Goal: Task Accomplishment & Management: Manage account settings

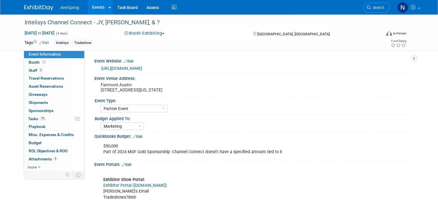
select select "Partner Event"
select select "Marketing"
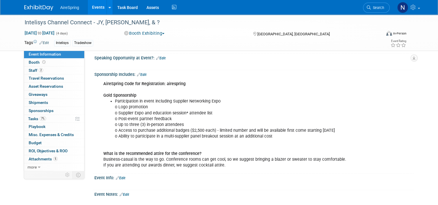
scroll to position [637, 0]
click at [98, 8] on link "Events" at bounding box center [98, 7] width 21 height 14
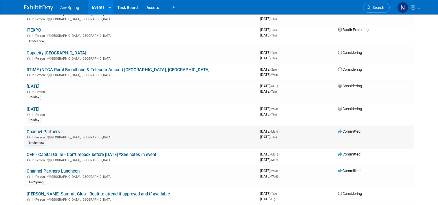
scroll to position [1013, 0]
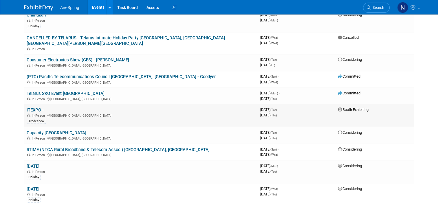
click at [28, 107] on link "ITEXPO -" at bounding box center [35, 109] width 17 height 5
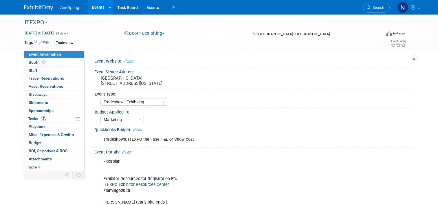
select select "Tradeshow - Exhibiting"
select select "Marketing"
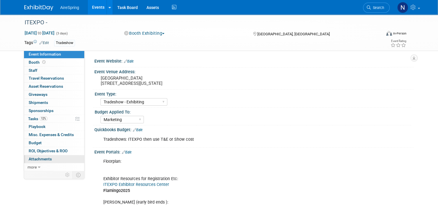
click at [49, 158] on link "0 Attachments 0" at bounding box center [54, 159] width 60 height 8
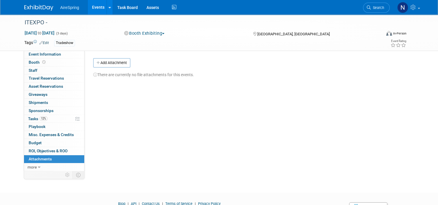
click at [116, 58] on div "Event Website: Edit Event Venue Address: Broward County Convention Center 1950 …" at bounding box center [249, 110] width 329 height 120
click at [116, 62] on button "Add Attachment" at bounding box center [111, 62] width 37 height 9
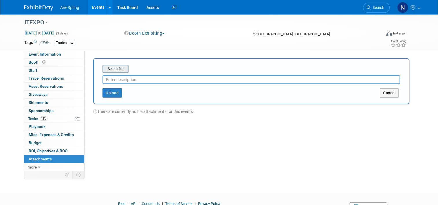
click at [114, 68] on input "file" at bounding box center [93, 68] width 69 height 7
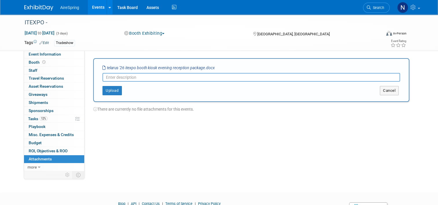
drag, startPoint x: 214, startPoint y: 68, endPoint x: 103, endPoint y: 67, distance: 111.5
click at [103, 67] on div "Select file telarus '26 itexpo booth kiosk evening reception package.docx" at bounding box center [251, 68] width 298 height 6
copy table "Select file"
click at [127, 74] on input "text" at bounding box center [251, 77] width 298 height 9
paste input "telarus '26 itexpo booth kiosk evening reception package.docx"
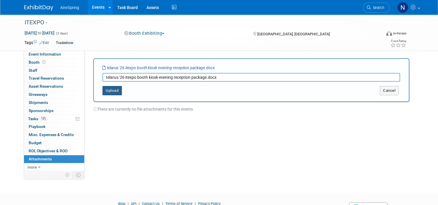
click at [114, 89] on button "Upload" at bounding box center [111, 90] width 19 height 9
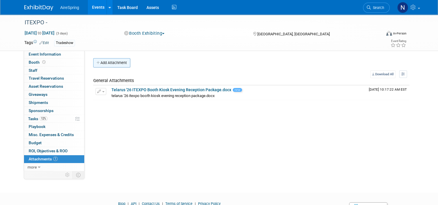
click at [113, 60] on button "Add Attachment" at bounding box center [111, 62] width 37 height 9
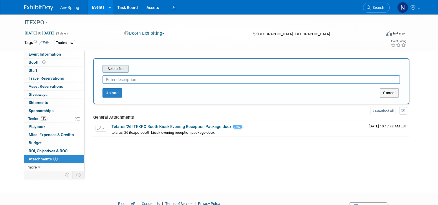
click at [111, 68] on input "file" at bounding box center [93, 68] width 69 height 7
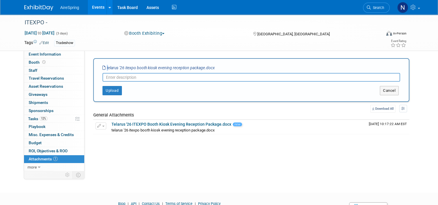
drag, startPoint x: 104, startPoint y: 67, endPoint x: 186, endPoint y: 62, distance: 82.4
click at [186, 62] on div "Select file telarus '26 itexpo booth kiosk evening reception package.docx This …" at bounding box center [251, 80] width 316 height 44
click at [223, 67] on div "Select file telarus '26 itexpo booth kiosk evening reception package.docx" at bounding box center [251, 68] width 298 height 6
drag, startPoint x: 218, startPoint y: 68, endPoint x: 98, endPoint y: 68, distance: 120.1
click at [98, 68] on div "Select file telarus '26 itexpo booth kiosk evening reception package.docx This …" at bounding box center [251, 80] width 316 height 44
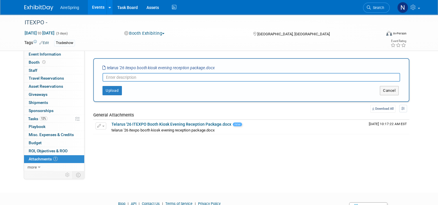
copy div
click at [114, 82] on div "Upload Cancel" at bounding box center [251, 89] width 306 height 14
click at [115, 76] on input "text" at bounding box center [251, 77] width 298 height 9
paste input "telarus '26 itexpo booth kiosk evening reception package.docx"
type input "telarus '26 itexpo booth kiosk evening reception package.docx"
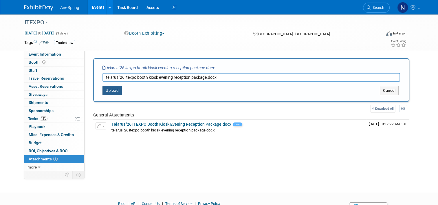
click at [109, 88] on button "Upload" at bounding box center [111, 90] width 19 height 9
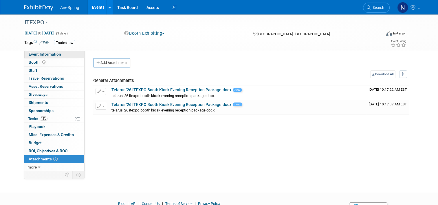
click at [44, 53] on span "Event Information" at bounding box center [45, 54] width 32 height 5
select select "Tradeshow - Exhibiting"
select select "Marketing"
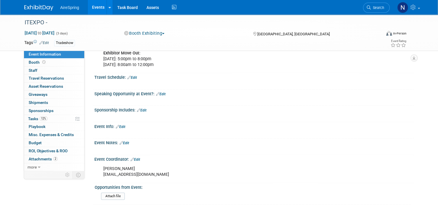
scroll to position [347, 0]
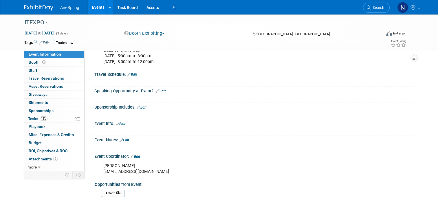
click at [118, 129] on div "X" at bounding box center [253, 127] width 312 height 3
click at [121, 126] on link "Edit" at bounding box center [121, 124] width 10 height 4
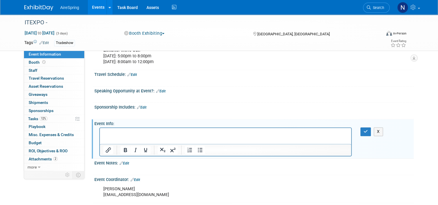
scroll to position [0, 0]
click at [368, 133] on icon "button" at bounding box center [366, 131] width 4 height 4
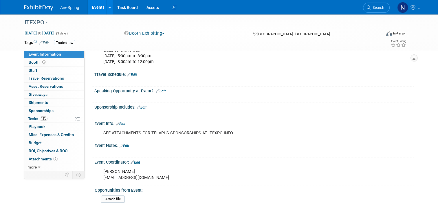
click at [94, 8] on link "Events" at bounding box center [98, 7] width 21 height 14
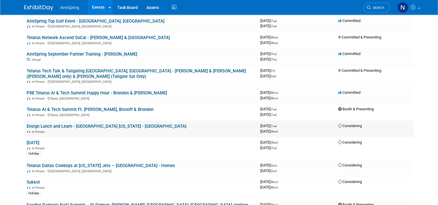
scroll to position [376, 0]
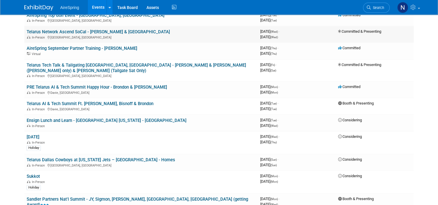
click at [107, 26] on td "Telarus Network Ascend SoCal - [PERSON_NAME] & [GEOGRAPHIC_DATA] In-Person [GEO…" at bounding box center [141, 34] width 234 height 17
click at [107, 29] on link "Telarus Network Ascend SoCal - [PERSON_NAME] & [GEOGRAPHIC_DATA]" at bounding box center [98, 31] width 143 height 5
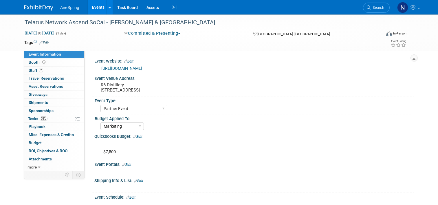
select select "Partner Event"
select select "Marketing"
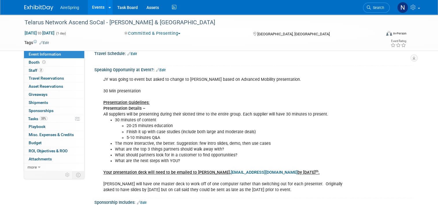
scroll to position [261, 0]
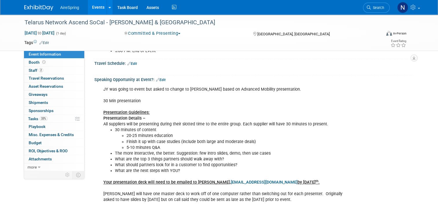
click at [89, 8] on link "Events" at bounding box center [98, 7] width 21 height 14
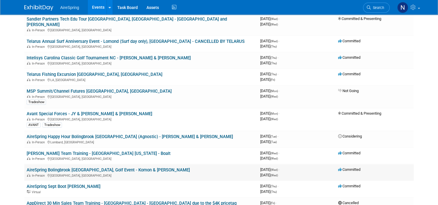
scroll to position [232, 0]
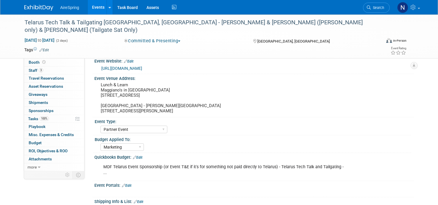
select select "Partner Event"
select select "Marketing"
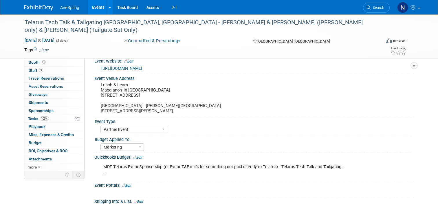
click at [88, 9] on link "Events" at bounding box center [98, 7] width 21 height 14
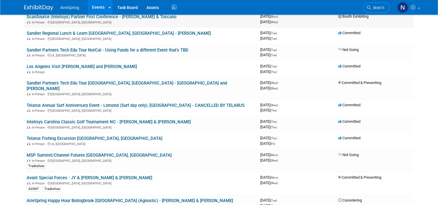
scroll to position [87, 0]
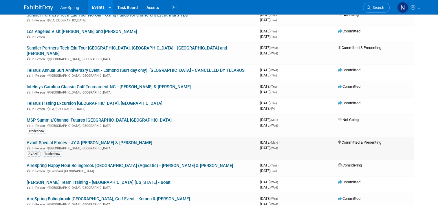
click at [78, 140] on link "Avant Special Forces - JY & [PERSON_NAME] & [PERSON_NAME]" at bounding box center [90, 142] width 126 height 5
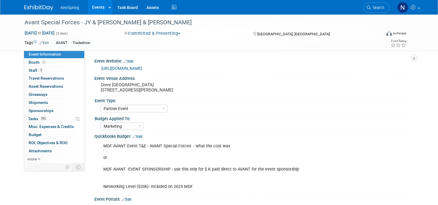
select select "Partner Event"
select select "Marketing"
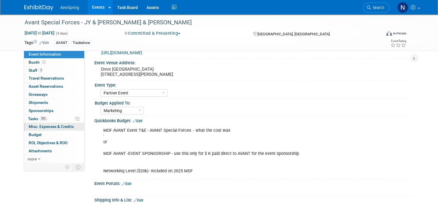
scroll to position [29, 0]
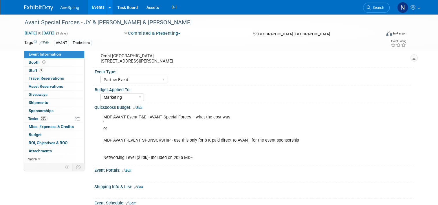
click at [97, 6] on link "Events" at bounding box center [98, 7] width 21 height 14
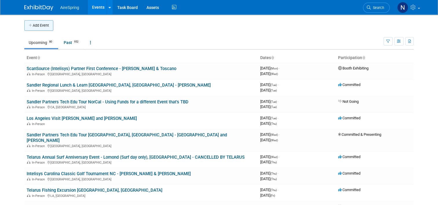
click at [35, 27] on button "Add Event" at bounding box center [38, 25] width 29 height 10
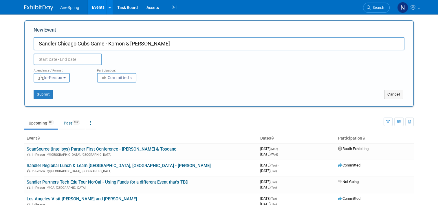
type input "Sandler Chicago Cubs Game - Komon & [PERSON_NAME]"
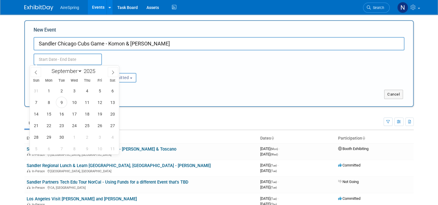
click at [83, 60] on input "text" at bounding box center [68, 60] width 68 height 12
click at [99, 125] on span "26" at bounding box center [99, 125] width 11 height 11
type input "Sep 26, 2025 to Sep 26, 2025"
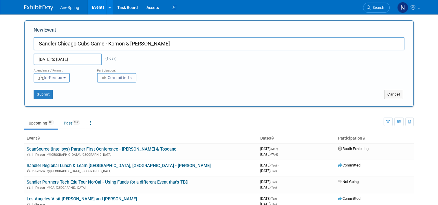
click at [120, 79] on span "Committed" at bounding box center [115, 77] width 28 height 5
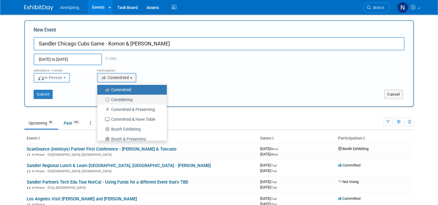
click at [121, 100] on label "Considering" at bounding box center [130, 100] width 61 height 8
click at [102, 100] on input "Considering" at bounding box center [101, 100] width 4 height 4
select select "2"
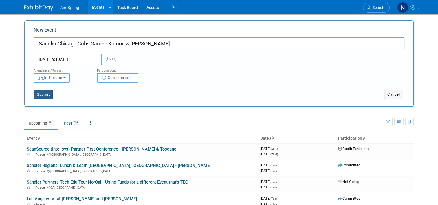
click at [43, 96] on button "Submit" at bounding box center [43, 94] width 19 height 9
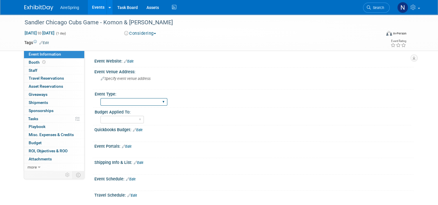
click at [155, 102] on select "AireSpring Event AireSpring Internal Partner Event Training Tradeshow - Exhibit…" at bounding box center [133, 102] width 67 height 8
select select "Partner Event"
click at [100, 98] on select "AireSpring Event AireSpring Internal Partner Event Training Tradeshow - Exhibit…" at bounding box center [133, 102] width 67 height 8
click at [122, 119] on select "Marketing Sales Operations Customer" at bounding box center [121, 120] width 43 height 8
select select "Marketing"
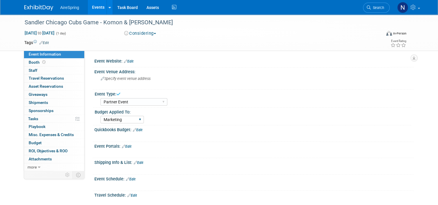
click at [100, 116] on select "Marketing Sales Operations Customer" at bounding box center [121, 120] width 43 height 8
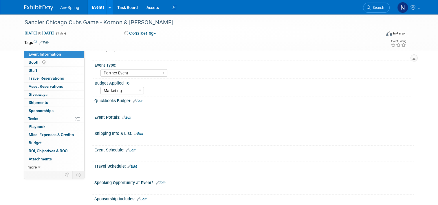
click at [138, 103] on div "X" at bounding box center [253, 104] width 312 height 3
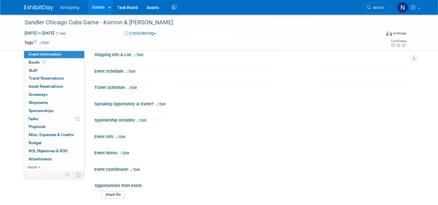
scroll to position [166, 0]
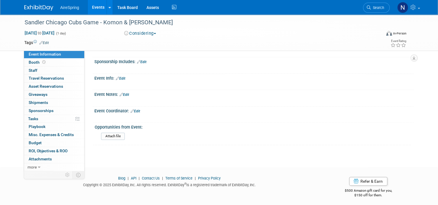
click at [140, 109] on div "Event Coordinator: Edit" at bounding box center [253, 111] width 319 height 8
click at [134, 109] on link "Edit" at bounding box center [136, 111] width 10 height 4
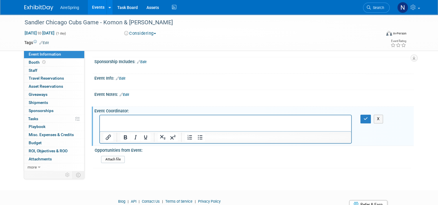
scroll to position [0, 0]
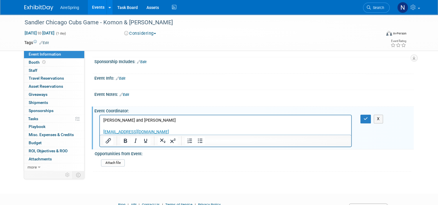
click at [362, 115] on div "X" at bounding box center [369, 119] width 26 height 8
click at [366, 117] on icon "button" at bounding box center [366, 119] width 4 height 4
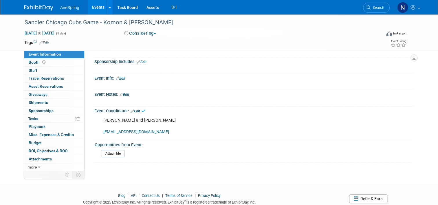
click at [120, 76] on link "Edit" at bounding box center [121, 78] width 10 height 4
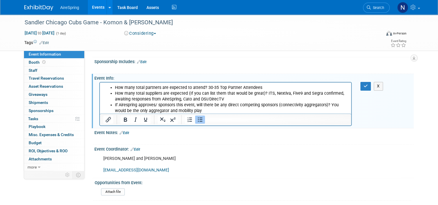
click at [185, 109] on li "If Airespring approves/ sponsors this event, will there be any direct competing…" at bounding box center [231, 108] width 233 height 12
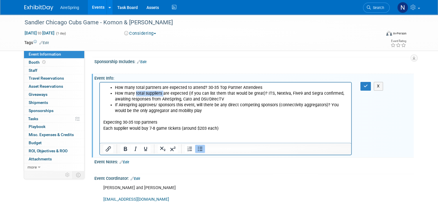
drag, startPoint x: 136, startPoint y: 93, endPoint x: 163, endPoint y: 93, distance: 26.6
click at [163, 93] on li "How many total suppliers are expected (If you can list them that would be great…" at bounding box center [231, 97] width 233 height 12
click at [175, 91] on li "How many total suppliers are expected (If you can list them that would be great…" at bounding box center [231, 97] width 233 height 12
drag, startPoint x: 137, startPoint y: 88, endPoint x: 159, endPoint y: 87, distance: 22.3
click at [159, 87] on li "How many total partners are expected to attend? 30-35 Top Partner Attendees" at bounding box center [231, 88] width 233 height 6
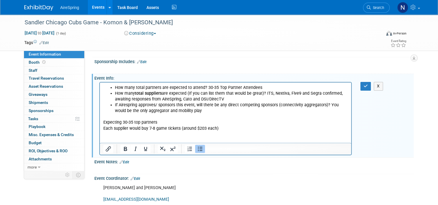
click at [161, 87] on li "How many total partners are expected to attend? 30-35 Top Partner Attendees" at bounding box center [231, 88] width 233 height 6
drag, startPoint x: 161, startPoint y: 87, endPoint x: 142, endPoint y: 87, distance: 18.8
click at [142, 87] on li "How many total partners are expected to attend? 30-35 Top Partner Attendees" at bounding box center [231, 88] width 233 height 6
click at [142, 87] on b "total partners are" at bounding box center [151, 87] width 33 height 5
click at [135, 107] on li "If Airespring approves/ sponsors this event, will there be any direct competing…" at bounding box center [231, 108] width 233 height 12
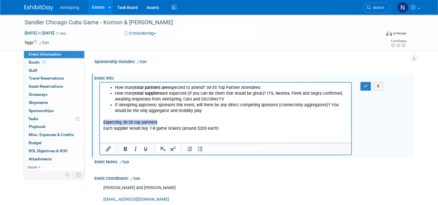
drag, startPoint x: 204, startPoint y: 120, endPoint x: 102, endPoint y: 123, distance: 101.7
click at [102, 123] on html "How many total partners are expected to attend? 30-35 Top Partner Attendees How…" at bounding box center [225, 113] width 251 height 61
click at [263, 132] on p "Rich Text Area. Press ALT-0 for help." at bounding box center [225, 134] width 245 height 6
click at [374, 83] on div "X" at bounding box center [368, 86] width 17 height 8
click at [371, 84] on button "button" at bounding box center [365, 86] width 11 height 8
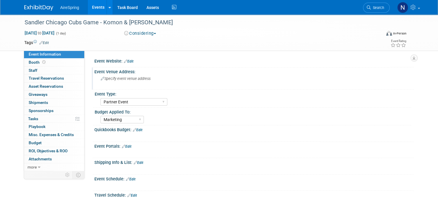
click at [115, 82] on div "Specify event venue address" at bounding box center [161, 80] width 124 height 13
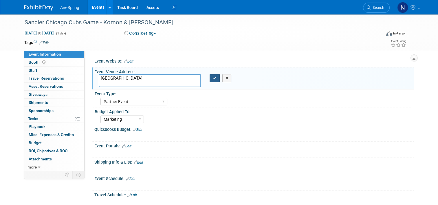
type textarea "Wrigley Field"
click at [213, 76] on icon "button" at bounding box center [215, 78] width 4 height 4
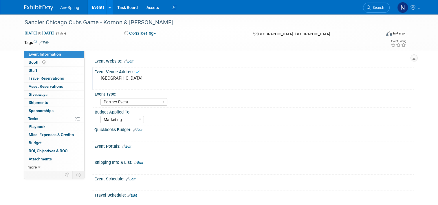
click at [127, 179] on link "Edit" at bounding box center [131, 179] width 10 height 4
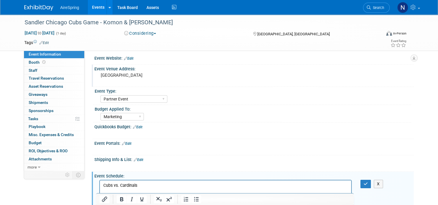
scroll to position [9, 0]
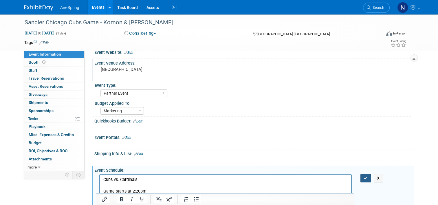
click at [364, 176] on button "button" at bounding box center [365, 178] width 11 height 8
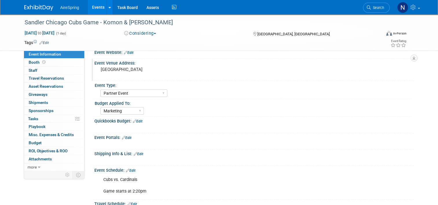
click at [127, 70] on pre "Wrigley Field" at bounding box center [161, 69] width 120 height 5
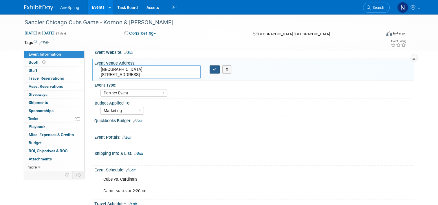
type textarea "Wrigley Field 1060 W Addison St, Chicago, IL 60613"
click at [213, 69] on icon "button" at bounding box center [215, 69] width 4 height 4
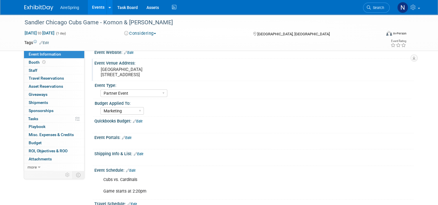
scroll to position [0, 0]
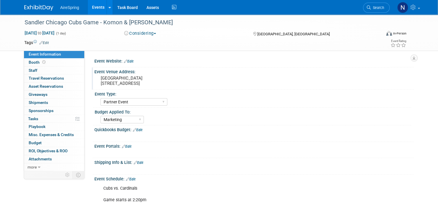
click at [91, 8] on link "Events" at bounding box center [98, 7] width 21 height 14
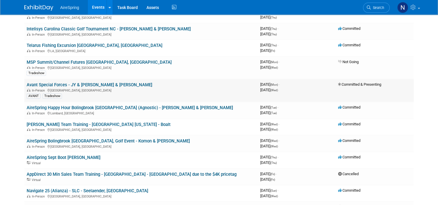
click at [101, 82] on link "Avant Special Forces - JY & [PERSON_NAME] & [PERSON_NAME]" at bounding box center [90, 84] width 126 height 5
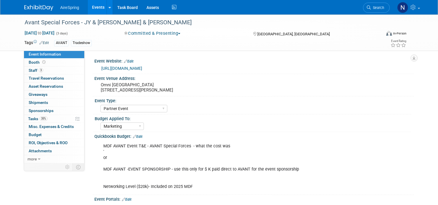
select select "Partner Event"
select select "Marketing"
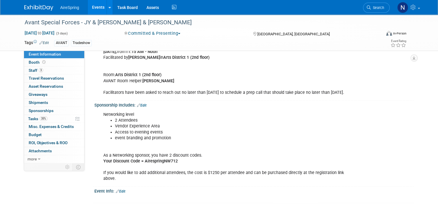
scroll to position [521, 0]
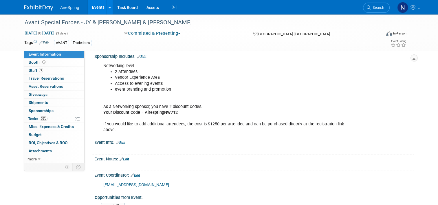
click at [120, 141] on link "Edit" at bounding box center [121, 143] width 10 height 4
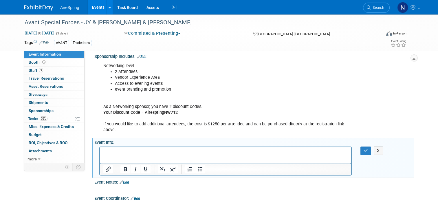
scroll to position [0, 0]
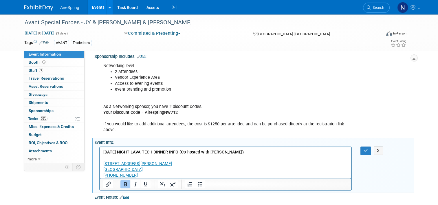
click at [129, 158] on p "Rich Text Area. Press ALT-0 for help." at bounding box center [225, 158] width 245 height 6
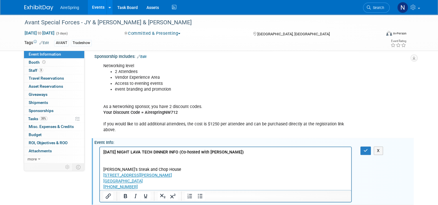
click at [131, 160] on p "Rich Text Area. Press ALT-0 for help." at bounding box center [225, 158] width 245 height 6
click at [168, 176] on p "555 S Lamar St, Dallas, TX 75202 (214) 652-4800" at bounding box center [225, 180] width 245 height 17
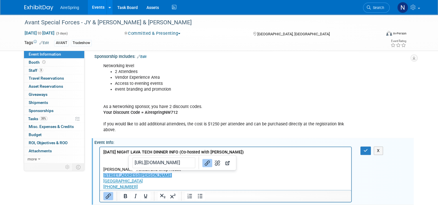
click at [112, 163] on p "Rich Text Area. Press ALT-0 for help." at bounding box center [225, 164] width 245 height 6
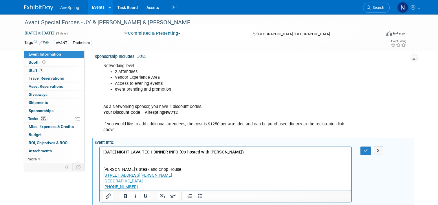
click at [103, 168] on p "Bob's Steak and Chop House" at bounding box center [225, 169] width 245 height 6
click at [130, 159] on p "Rich Text Area. Press ALT-0 for help." at bounding box center [225, 158] width 245 height 6
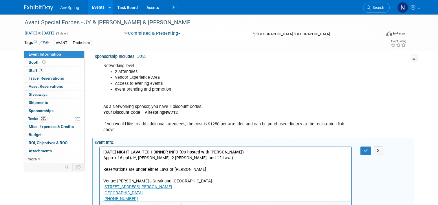
scroll to position [608, 0]
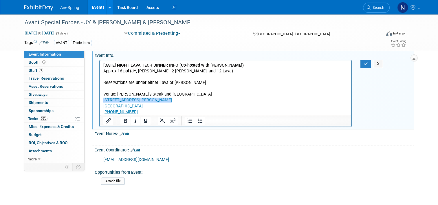
drag, startPoint x: 139, startPoint y: 112, endPoint x: 100, endPoint y: 99, distance: 41.1
click at [100, 99] on html "MONDAY NIGHT LAVA TECH DINNER INFO (Co-hosted with Cato) Approx 16 ppl (JY, Bea…" at bounding box center [225, 87] width 251 height 55
click at [105, 118] on icon "Insert/edit link" at bounding box center [108, 120] width 7 height 7
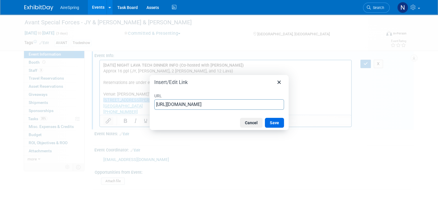
scroll to position [0, 454]
click at [254, 122] on button "Cancel" at bounding box center [251, 123] width 23 height 10
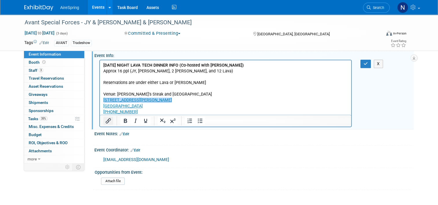
click at [106, 119] on icon "Insert/edit link" at bounding box center [108, 120] width 5 height 5
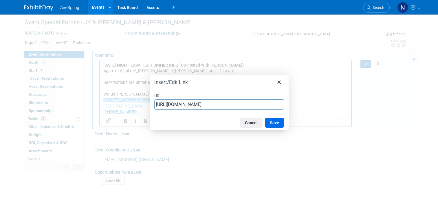
scroll to position [0, 0]
drag, startPoint x: 283, startPoint y: 104, endPoint x: 98, endPoint y: 104, distance: 185.0
click at [98, 104] on div "Insert/Edit Link URL https://www.google.com/maps/place/Bob's+Steak+%26+Chop+Hou…" at bounding box center [219, 102] width 438 height 205
type input "https://www.google.com/maps/place/Bob's+Steak+%26+Chop+House/@32.7750652,-96.80…"
click at [98, 104] on div at bounding box center [219, 102] width 438 height 205
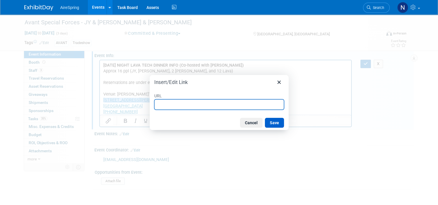
click at [279, 123] on button "Save" at bounding box center [274, 123] width 19 height 10
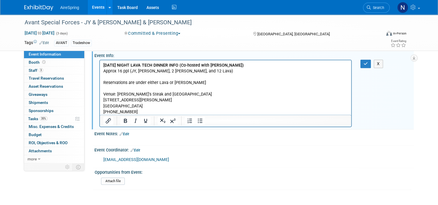
click at [151, 106] on p "555 S Lamar St, Dallas, TX 75202 (214) 652-4800﻿" at bounding box center [225, 105] width 245 height 17
click at [147, 109] on p "555 S Lamar St, Dallas, TX 75202 (214) 652-4800﻿" at bounding box center [225, 105] width 245 height 17
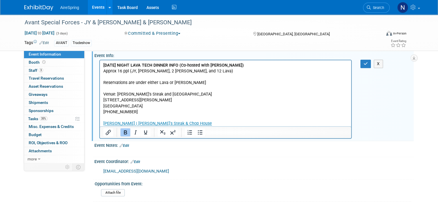
click at [103, 106] on html "MONDAY NIGHT LAVA TECH DINNER INFO (Co-hosted with Cato) Approx 16 ppl (JY, Bea…" at bounding box center [225, 93] width 251 height 66
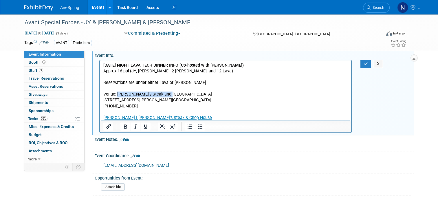
drag, startPoint x: 193, startPoint y: 91, endPoint x: 118, endPoint y: 94, distance: 75.0
click at [118, 94] on p "Venue: Bob's Steak and Chop House" at bounding box center [225, 94] width 245 height 6
click at [240, 108] on p "555 S Lamar St, Dallas, TX 75202 (214) 652-4800" at bounding box center [225, 103] width 245 height 12
drag, startPoint x: 203, startPoint y: 80, endPoint x: 146, endPoint y: 80, distance: 57.0
click at [146, 80] on p "Reservations are under either Lava or Jake Jenson" at bounding box center [225, 83] width 245 height 6
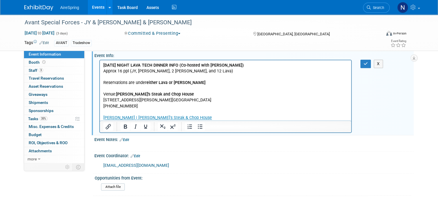
click at [215, 89] on p "Rich Text Area. Press ALT-0 for help." at bounding box center [225, 88] width 245 height 6
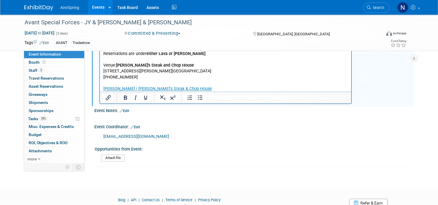
click at [191, 80] on p "Rich Text Area. Press ALT-0 for help." at bounding box center [225, 83] width 245 height 6
click at [194, 84] on p "Rich Text Area. Press ALT-0 for help." at bounding box center [225, 83] width 245 height 6
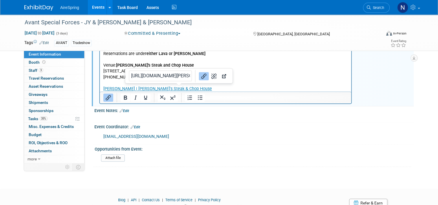
click at [196, 88] on p "Dallas Lamar | Bob's Steak & Chop House" at bounding box center [225, 89] width 245 height 6
click at [196, 88] on p "Dallas Lamar | Bob's Steak & Chop House﻿" at bounding box center [225, 89] width 245 height 6
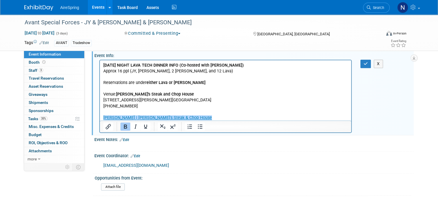
click at [214, 81] on p "Reservations are under either Lava or Jake Jenson" at bounding box center [225, 83] width 245 height 6
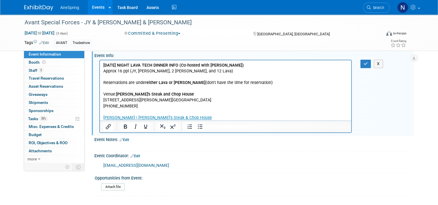
click at [121, 65] on b "MONDAY NIGHT LAVA TECH DINNER INFO (Co-hosted with Cato)" at bounding box center [173, 65] width 140 height 5
click at [133, 64] on b "MONDAY NIGHT LAVA TECH DINNER INFO (Co-hosted with Cato)" at bounding box center [173, 65] width 140 height 5
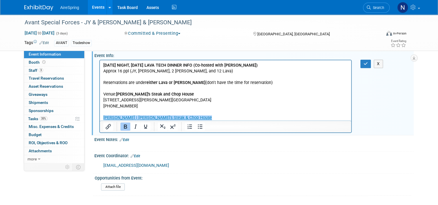
click at [197, 116] on p "Dallas Lamar | Bob's Steak & Chop House﻿" at bounding box center [225, 118] width 245 height 6
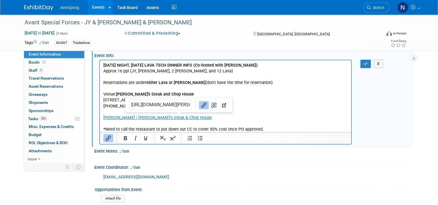
click at [189, 117] on p "Dallas Lamar | Bob's Steak & Chop House" at bounding box center [225, 118] width 245 height 6
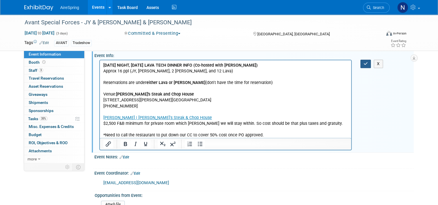
click at [362, 63] on button "button" at bounding box center [365, 64] width 11 height 8
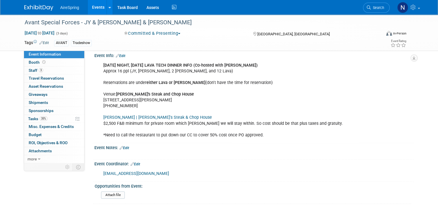
click at [90, 9] on link "Events" at bounding box center [98, 7] width 21 height 14
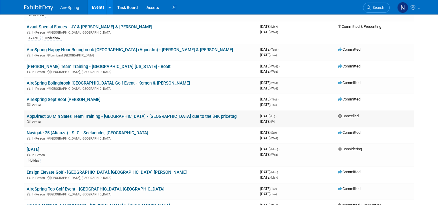
scroll to position [29, 0]
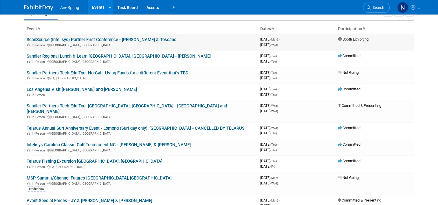
click at [73, 43] on div "In-Person Arlington, TX" at bounding box center [141, 45] width 229 height 5
click at [74, 40] on link "ScanSource (Intelisys) Partner First Conference - [PERSON_NAME] & Toscano" at bounding box center [102, 39] width 150 height 5
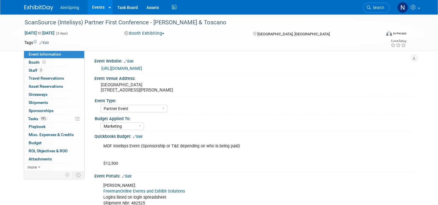
select select "Partner Event"
select select "Marketing"
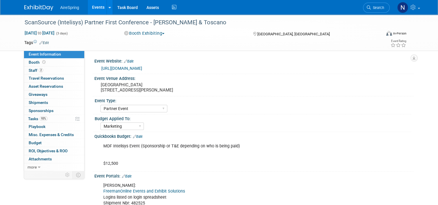
click at [98, 3] on link "Events" at bounding box center [98, 7] width 21 height 14
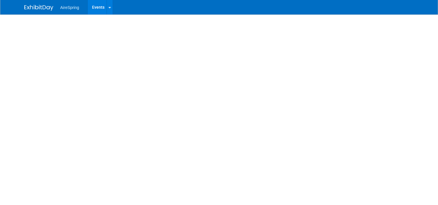
click at [94, 71] on body "AireSpring Events Add Event Bulk Upload Events Shareable Event Boards Recently …" at bounding box center [219, 102] width 438 height 205
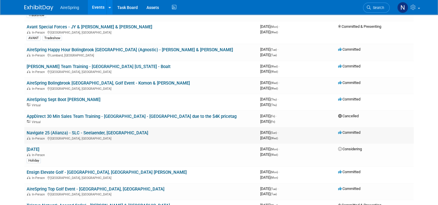
scroll to position [318, 0]
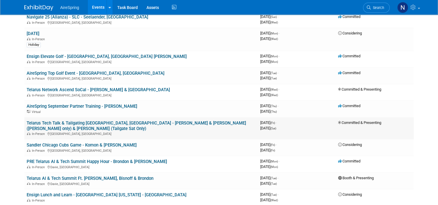
click at [79, 120] on link "Telarus Tech Talk & Tailgating [GEOGRAPHIC_DATA], [GEOGRAPHIC_DATA] - [PERSON_N…" at bounding box center [136, 125] width 219 height 11
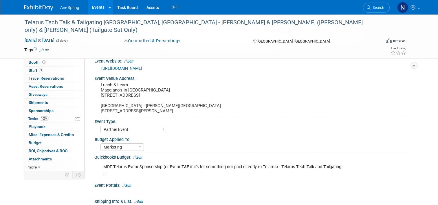
select select "Partner Event"
select select "Marketing"
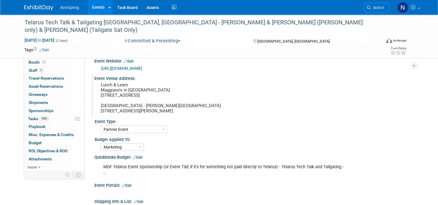
click at [163, 100] on pre "Lunch & Learn Maggiano's in [GEOGRAPHIC_DATA] [STREET_ADDRESS] [GEOGRAPHIC_DATA…" at bounding box center [161, 97] width 120 height 31
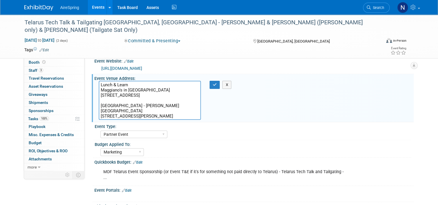
drag, startPoint x: 169, startPoint y: 98, endPoint x: 98, endPoint y: 89, distance: 71.2
click at [99, 89] on textarea "Lunch & Learn Maggiano's in [GEOGRAPHIC_DATA] [STREET_ADDRESS] [GEOGRAPHIC_DATA…" at bounding box center [150, 100] width 102 height 39
click at [217, 138] on div "Event Type: AireSpring Event AireSpring Internal Partner Event Training Tradesh…" at bounding box center [252, 131] width 318 height 18
drag, startPoint x: 166, startPoint y: 114, endPoint x: 92, endPoint y: 110, distance: 73.9
click at [94, 110] on div "Lunch & Learn Maggiano's in [GEOGRAPHIC_DATA] [STREET_ADDRESS] [GEOGRAPHIC_DATA…" at bounding box center [149, 100] width 111 height 39
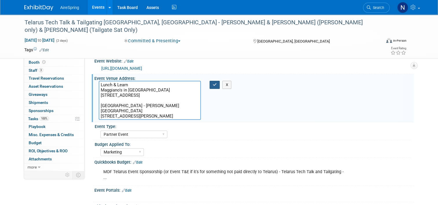
click at [214, 87] on button "button" at bounding box center [215, 85] width 10 height 8
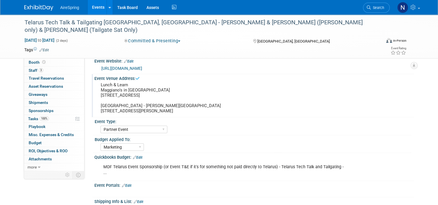
click at [142, 67] on link "[URL][DOMAIN_NAME]" at bounding box center [121, 68] width 41 height 5
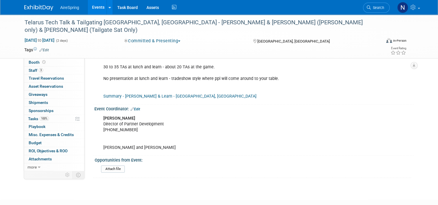
scroll to position [492, 0]
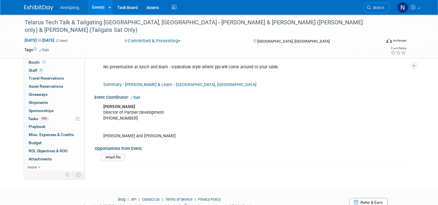
click at [147, 82] on link "Summary - [PERSON_NAME] & Learn - [GEOGRAPHIC_DATA], [GEOGRAPHIC_DATA]" at bounding box center [179, 84] width 153 height 5
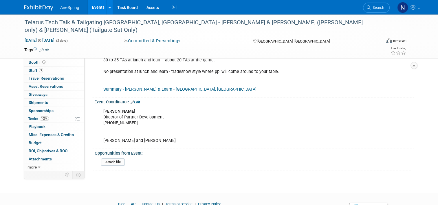
scroll to position [501, 0]
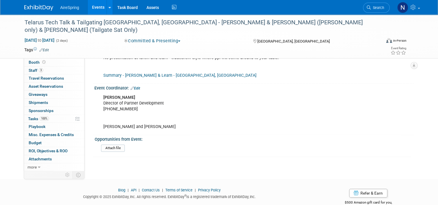
click at [139, 100] on div "[PERSON_NAME] Director of Partner Development [PHONE_NUMBER] [PERSON_NAME] and …" at bounding box center [225, 112] width 252 height 41
drag, startPoint x: 139, startPoint y: 94, endPoint x: 98, endPoint y: 93, distance: 40.8
click at [99, 93] on div "[PERSON_NAME] Director of Partner Development [PHONE_NUMBER] [PERSON_NAME] and …" at bounding box center [225, 112] width 252 height 41
copy div "[PHONE_NUMBER]"
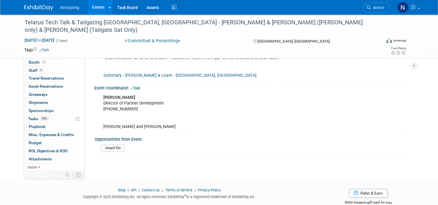
click at [94, 10] on link "Events" at bounding box center [98, 7] width 21 height 14
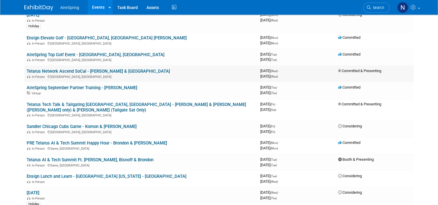
scroll to position [347, 0]
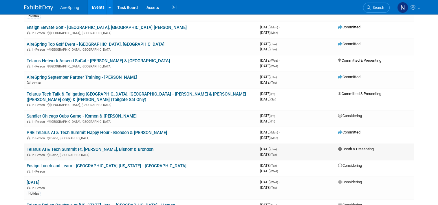
click at [135, 147] on link "Telarus AI & Tech Summit Ft. [PERSON_NAME], Bisnoff & Brondon" at bounding box center [90, 149] width 127 height 5
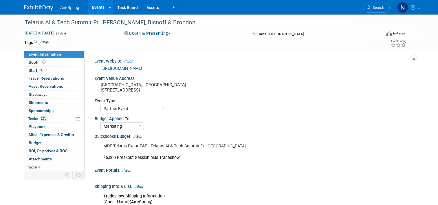
select select "Partner Event"
select select "Marketing"
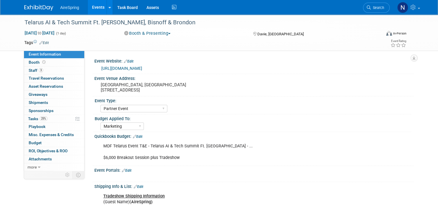
click at [93, 8] on link "Events" at bounding box center [98, 7] width 21 height 14
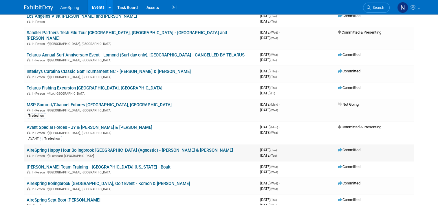
scroll to position [116, 0]
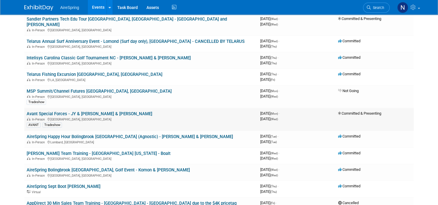
click at [86, 111] on link "Avant Special Forces - JY & [PERSON_NAME] & [PERSON_NAME]" at bounding box center [90, 113] width 126 height 5
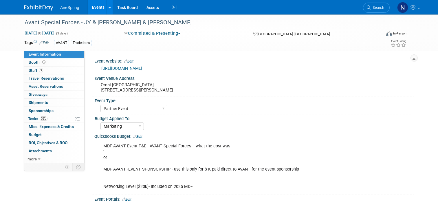
select select "Partner Event"
select select "Marketing"
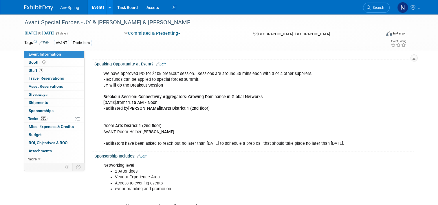
scroll to position [434, 0]
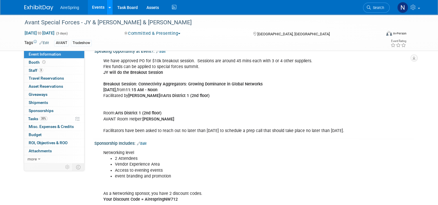
click at [107, 8] on link at bounding box center [110, 7] width 6 height 14
click at [96, 7] on link "Events" at bounding box center [98, 7] width 21 height 14
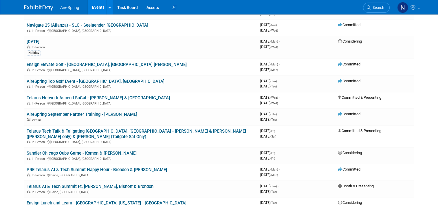
scroll to position [376, 0]
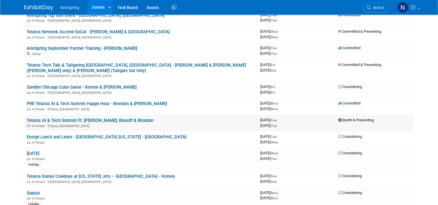
click at [117, 118] on link "Telarus AI & Tech Summit Ft. [PERSON_NAME], Bisnoff & Brondon" at bounding box center [90, 120] width 127 height 5
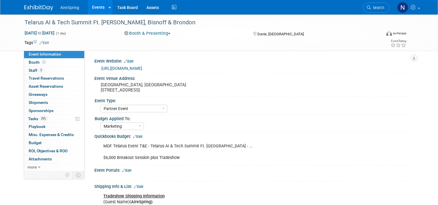
select select "Partner Event"
select select "Marketing"
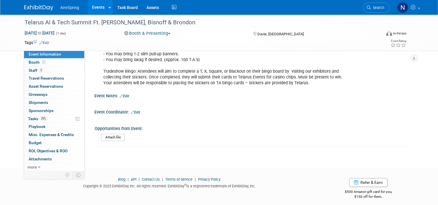
scroll to position [568, 0]
click at [125, 93] on link "Edit" at bounding box center [125, 95] width 10 height 4
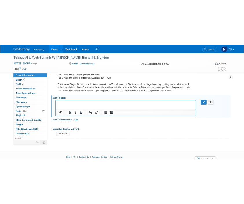
scroll to position [0, 0]
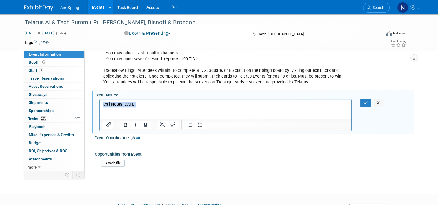
drag, startPoint x: 145, startPoint y: 104, endPoint x: 88, endPoint y: 106, distance: 57.6
click at [100, 106] on html "Call Notes [DATE]:" at bounding box center [225, 109] width 251 height 20
click at [120, 122] on button "Bold" at bounding box center [125, 125] width 10 height 8
click at [142, 125] on icon "Underline" at bounding box center [145, 125] width 7 height 7
click at [117, 114] on p "Rich Text Area. Press ALT-0 for help." at bounding box center [225, 116] width 245 height 6
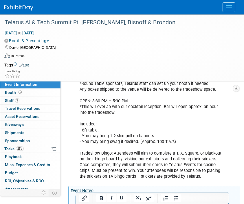
scroll to position [597, 0]
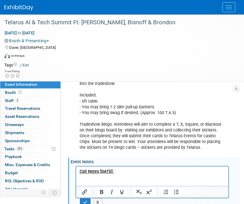
click at [111, 183] on p "Rich Text Area. Press ALT-0 for help." at bounding box center [152, 184] width 146 height 6
click at [177, 189] on icon "Bullet list" at bounding box center [176, 192] width 7 height 7
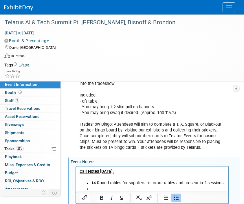
click at [144, 83] on div "SET-UP: 8:00 AM – 2:00 PM *Round Table sponsors, Telarus staff can set up your …" at bounding box center [152, 99] width 153 height 110
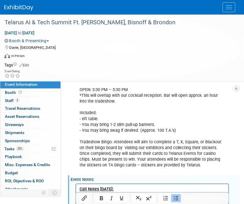
scroll to position [666, 0]
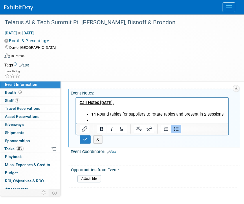
click at [100, 118] on li "Rich Text Area. Press ALT-0 for help." at bounding box center [158, 120] width 134 height 6
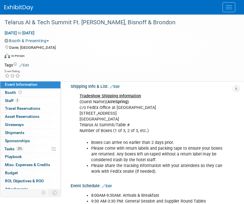
scroll to position [87, 0]
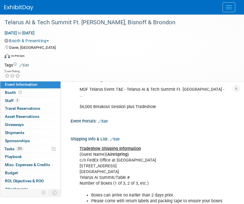
click at [118, 139] on link "Edit" at bounding box center [115, 140] width 10 height 4
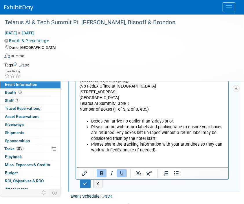
scroll to position [174, 0]
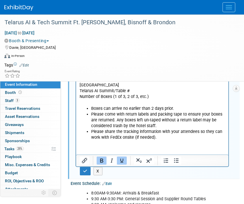
click at [100, 140] on html "Tradeshow Shipping Information (Guest Name)( AireSpring) c/o FedEx Office at [G…" at bounding box center [152, 99] width 152 height 84
click at [162, 140] on html "Tradeshow Shipping Information (Guest Name)( AireSpring) c/o FedEx Office at [G…" at bounding box center [152, 99] width 152 height 84
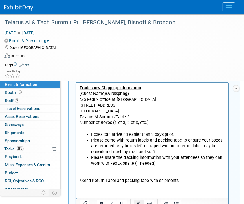
scroll to position [203, 0]
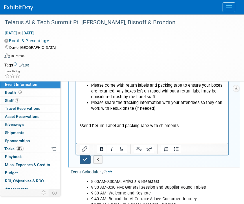
click at [86, 160] on icon "button" at bounding box center [85, 160] width 4 height 4
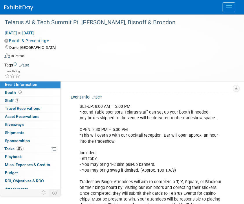
scroll to position [637, 0]
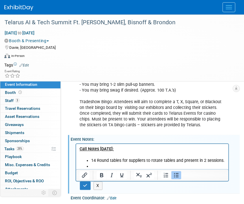
click at [106, 166] on li "Rich Text Area. Press ALT-0 for help." at bounding box center [158, 167] width 134 height 6
click at [137, 165] on li "Rich Text Area. Press ALT-0 for help." at bounding box center [158, 167] width 134 height 6
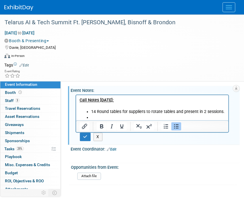
scroll to position [719, 0]
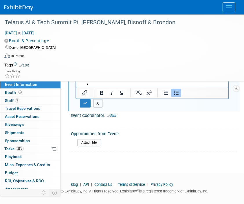
click at [100, 99] on button "X" at bounding box center [98, 103] width 9 height 8
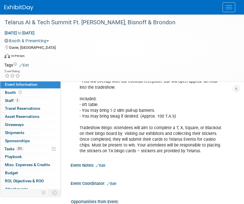
scroll to position [621, 0]
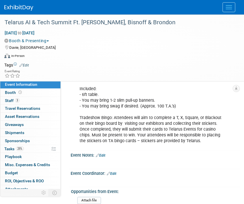
click at [105, 154] on link "Edit" at bounding box center [101, 156] width 10 height 4
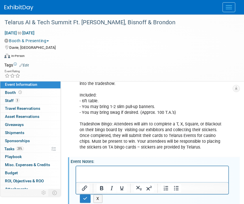
scroll to position [650, 0]
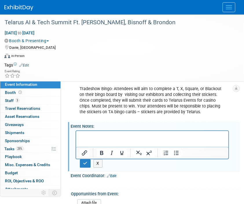
click at [110, 137] on p "Rich Text Area. Press ALT-0 for help." at bounding box center [152, 136] width 146 height 6
click at [107, 133] on p "Rich Text Area. Press ALT-0 for help." at bounding box center [152, 136] width 146 height 6
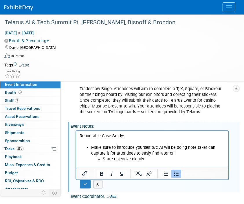
scroll to position [0, 0]
click at [151, 166] on li "Rich Text Area. Press ALT-0 for help." at bounding box center [158, 165] width 134 height 6
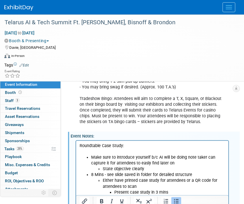
scroll to position [650, 0]
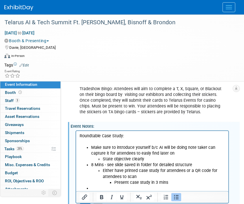
click at [176, 182] on li "Present case study in 3 mins" at bounding box center [169, 183] width 111 height 6
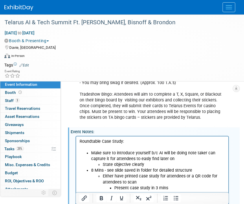
scroll to position [679, 0]
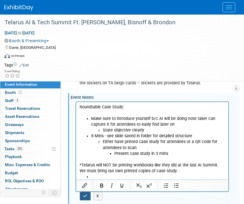
click at [87, 194] on icon "button" at bounding box center [85, 196] width 4 height 4
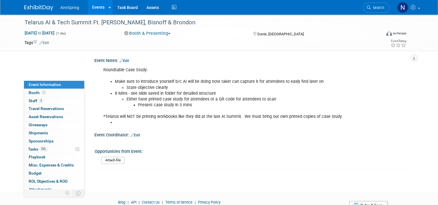
scroll to position [643, 0]
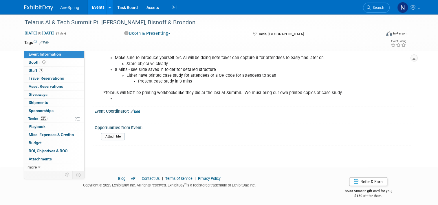
click at [335, 126] on div "Opportunities from Event:" at bounding box center [253, 126] width 316 height 7
click at [95, 4] on link "Events" at bounding box center [98, 7] width 21 height 14
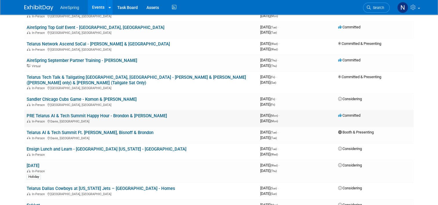
scroll to position [405, 0]
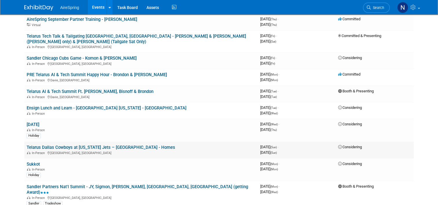
click at [109, 145] on link "Telarus Dallas Cowboys at [US_STATE] Jets – [GEOGRAPHIC_DATA] - Homes" at bounding box center [101, 147] width 149 height 5
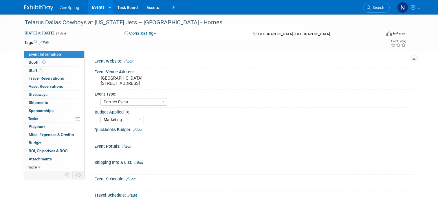
select select "Partner Event"
select select "Marketing"
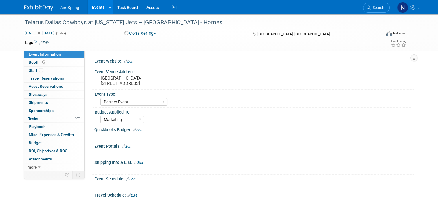
click at [154, 32] on button "Considering" at bounding box center [140, 33] width 36 height 6
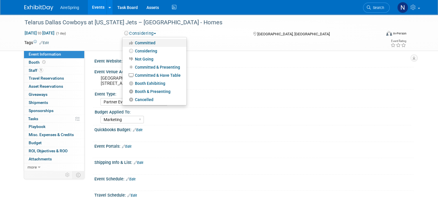
click at [153, 45] on link "Committed" at bounding box center [154, 43] width 64 height 8
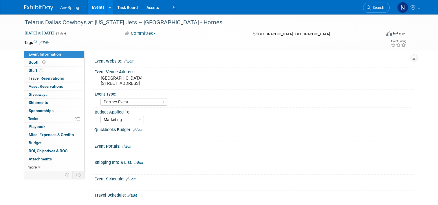
click at [135, 130] on link "Edit" at bounding box center [138, 130] width 10 height 4
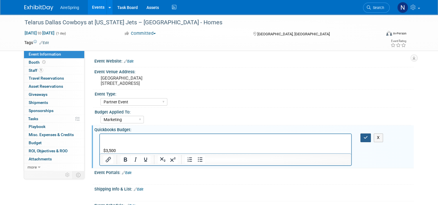
drag, startPoint x: 368, startPoint y: 137, endPoint x: 249, endPoint y: 8, distance: 175.2
click at [368, 137] on icon "button" at bounding box center [366, 137] width 4 height 4
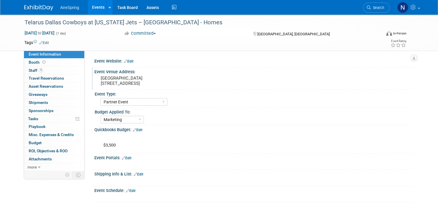
click at [177, 82] on pre "[GEOGRAPHIC_DATA] [STREET_ADDRESS]" at bounding box center [161, 81] width 120 height 10
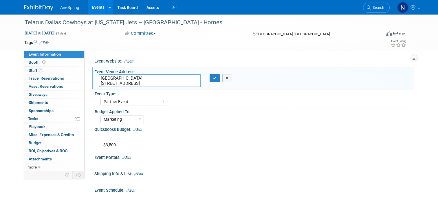
drag, startPoint x: 135, startPoint y: 78, endPoint x: 91, endPoint y: 77, distance: 44.3
click at [94, 77] on div "[GEOGRAPHIC_DATA] [STREET_ADDRESS]" at bounding box center [149, 80] width 111 height 13
click at [99, 82] on textarea "[GEOGRAPHIC_DATA] [STREET_ADDRESS]" at bounding box center [150, 80] width 102 height 13
drag, startPoint x: 96, startPoint y: 83, endPoint x: 194, endPoint y: 81, distance: 97.6
click at [194, 81] on textarea "[GEOGRAPHIC_DATA] [STREET_ADDRESS]" at bounding box center [150, 80] width 102 height 13
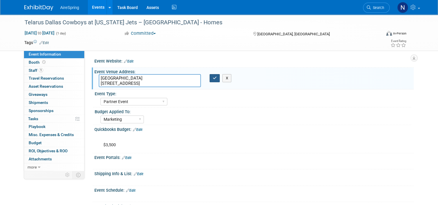
drag, startPoint x: 214, startPoint y: 79, endPoint x: 217, endPoint y: 83, distance: 5.0
click at [214, 79] on icon "button" at bounding box center [215, 78] width 4 height 4
